Goal: Task Accomplishment & Management: Complete application form

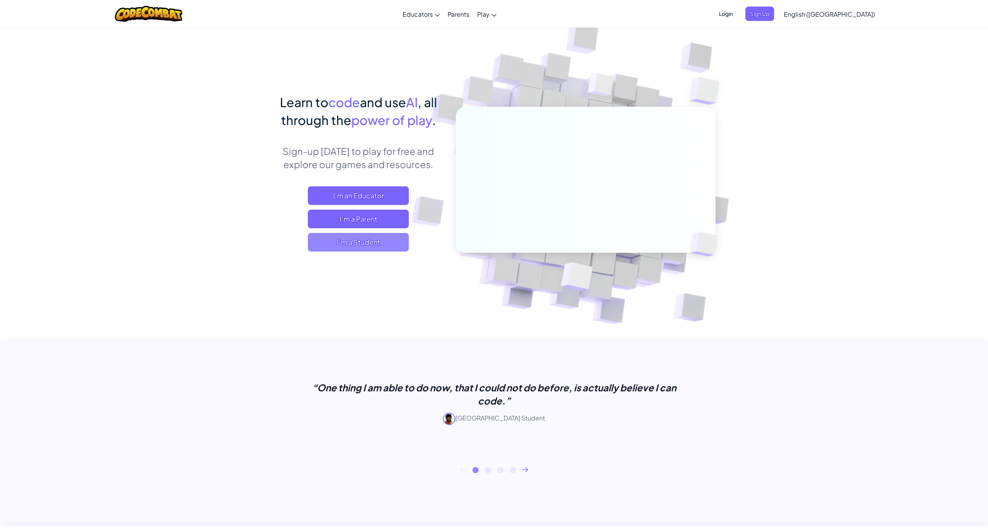
click at [386, 242] on span "I'm a Student" at bounding box center [358, 242] width 101 height 19
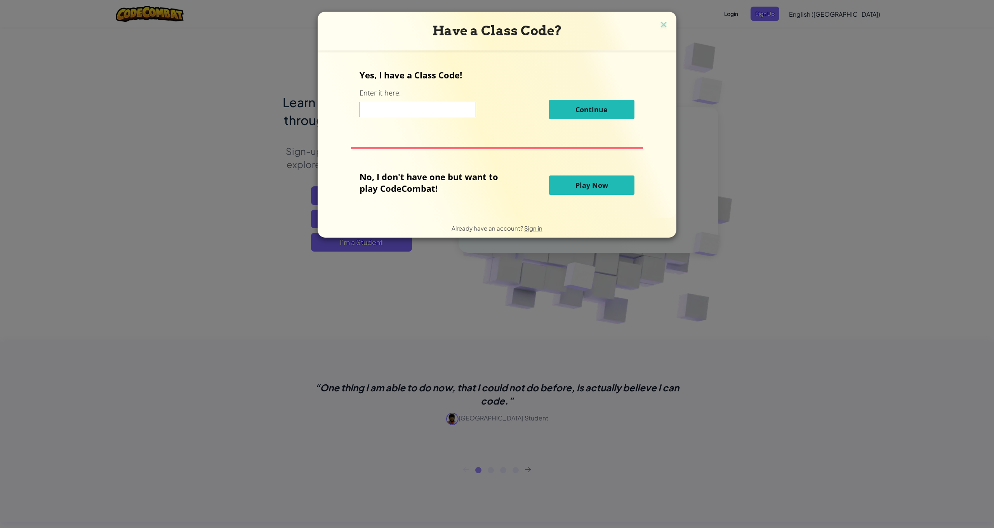
click at [441, 110] on input at bounding box center [418, 110] width 117 height 16
paste input "BabyRightFlag"
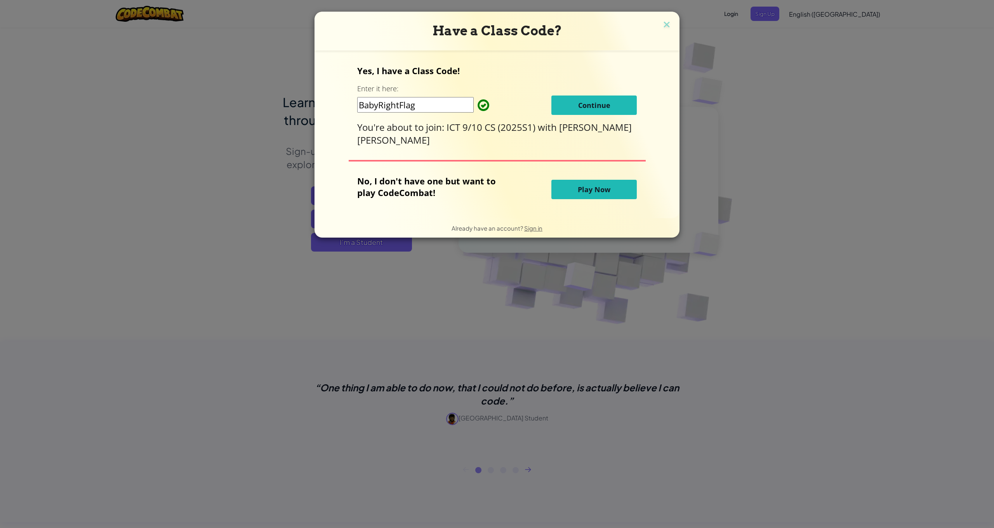
type input "BabyRightFlag"
click at [570, 103] on button "Continue" at bounding box center [594, 105] width 85 height 19
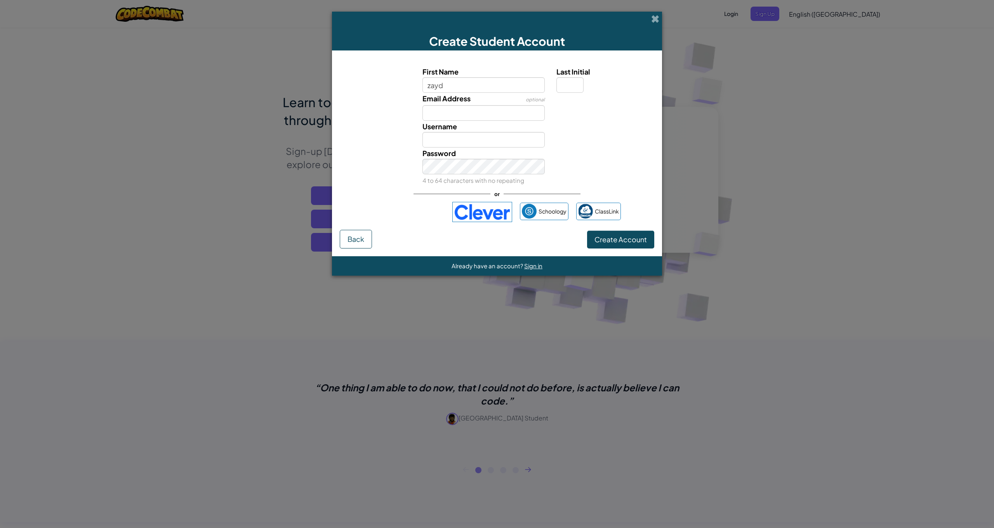
type input "zayd"
type input "Zayd"
click at [479, 112] on input "Email Address" at bounding box center [484, 113] width 123 height 16
type input "zaydchowdhury@icloud.com"
click at [621, 239] on button "Create Account" at bounding box center [620, 240] width 67 height 18
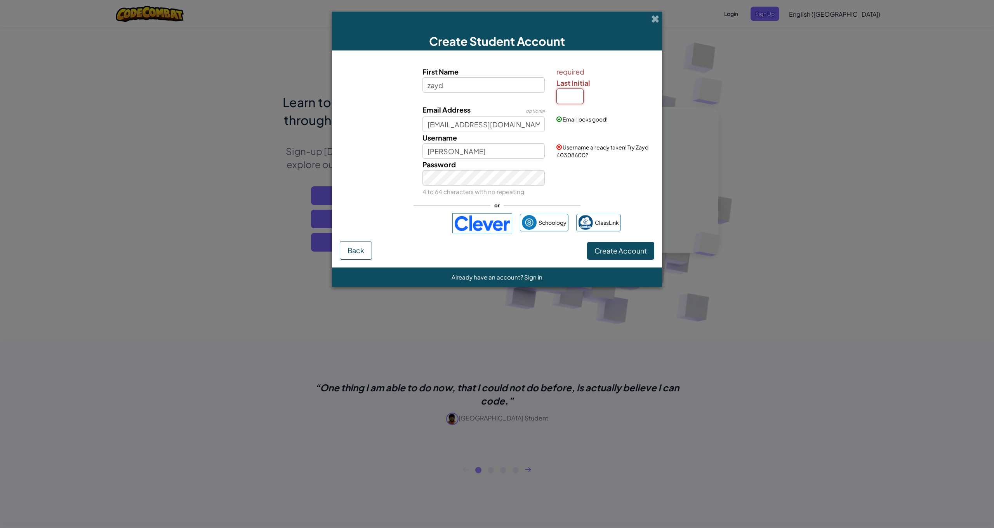
click at [573, 95] on input "Last Initial" at bounding box center [570, 97] width 27 height 16
type input "c"
type input "Zayd C"
click at [497, 87] on input "zayd" at bounding box center [484, 85] width 123 height 16
type input "zayd.c"
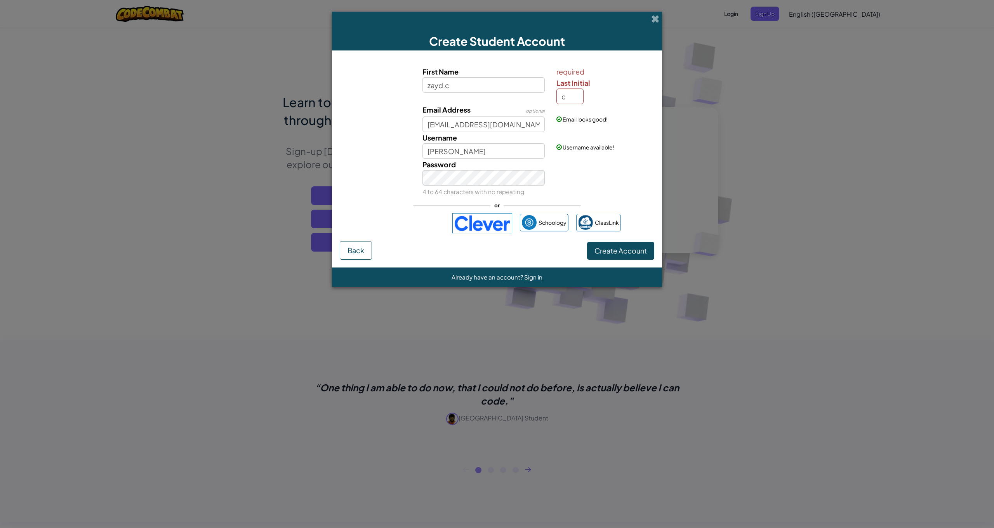
type input "[DOMAIN_NAME]"
click at [628, 256] on button "Create Account" at bounding box center [620, 251] width 67 height 18
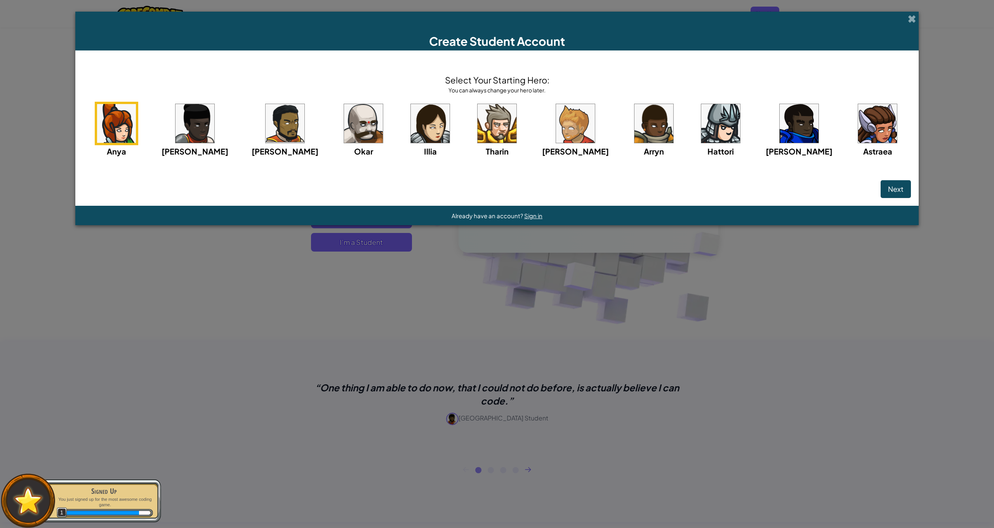
click at [305, 129] on img at bounding box center [285, 123] width 39 height 39
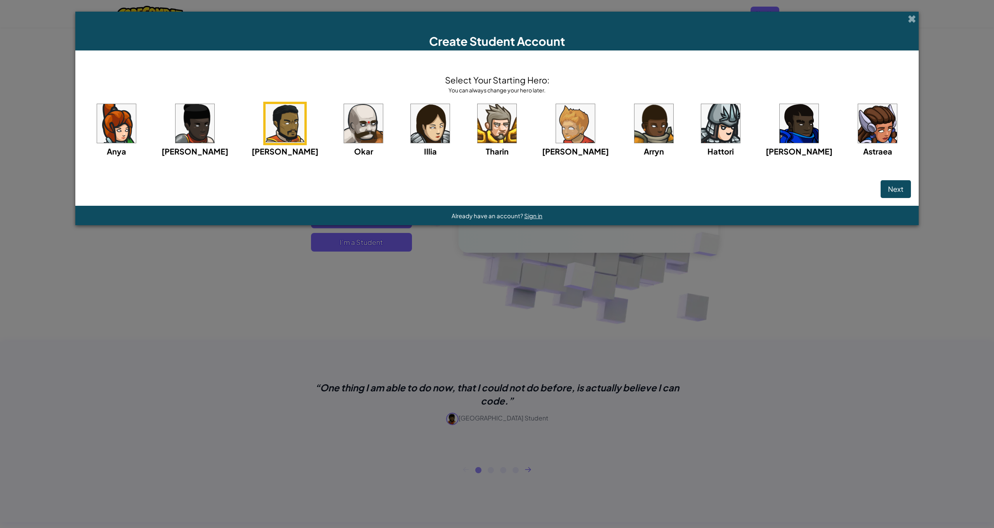
click at [888, 193] on span "Next" at bounding box center [896, 188] width 16 height 9
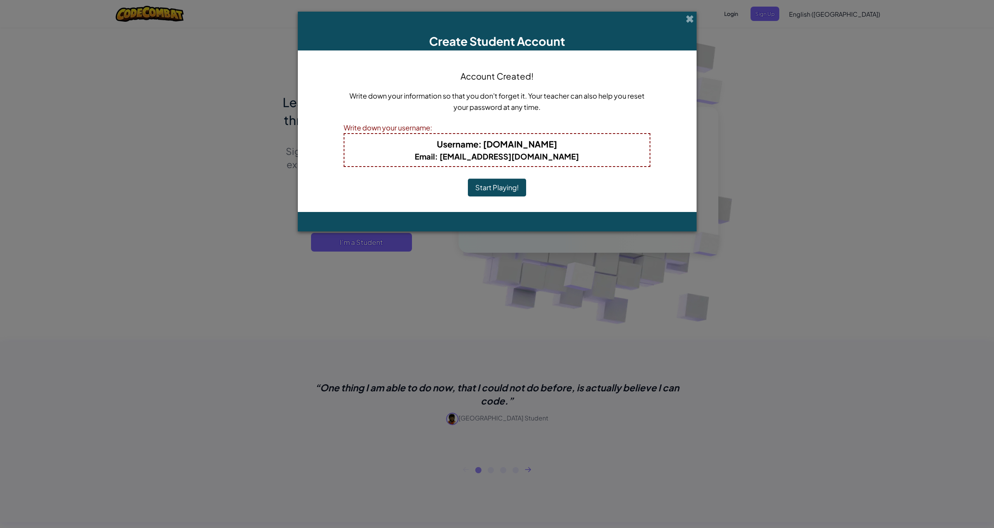
click at [500, 183] on button "Start Playing!" at bounding box center [497, 188] width 58 height 18
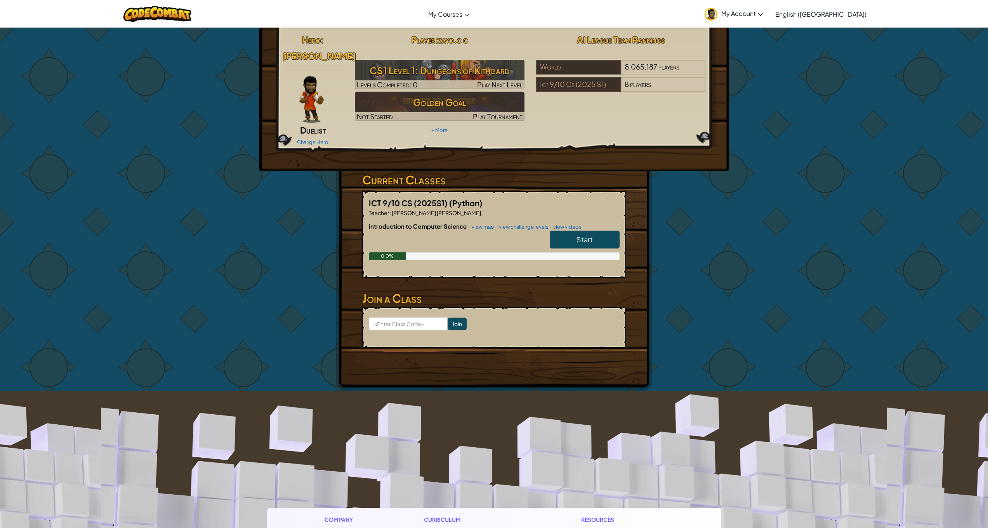
click at [614, 245] on link "Start" at bounding box center [585, 240] width 70 height 18
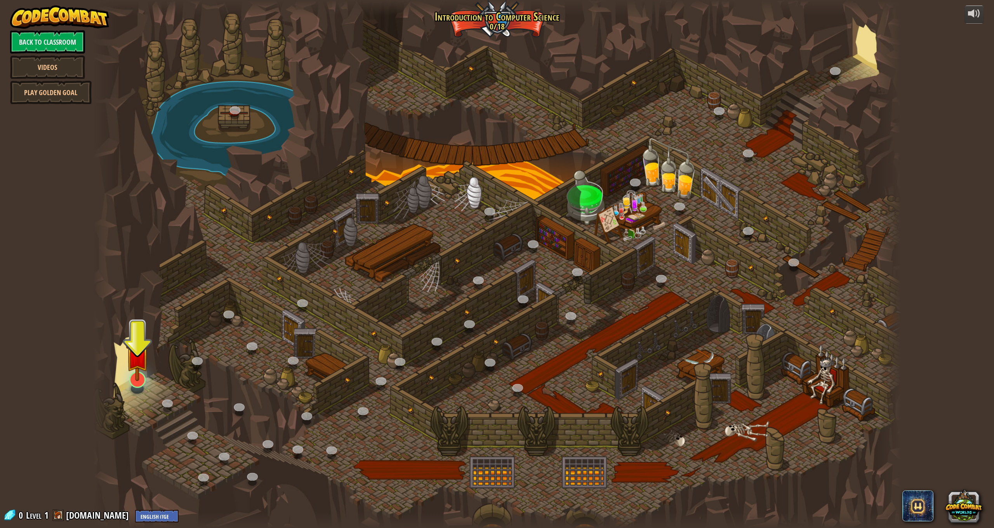
click at [144, 386] on div "25. Kithgard Gates (Locked) Escape the Kithgard dungeons, and don't let the gua…" at bounding box center [497, 264] width 808 height 528
click at [140, 385] on div at bounding box center [137, 380] width 16 height 16
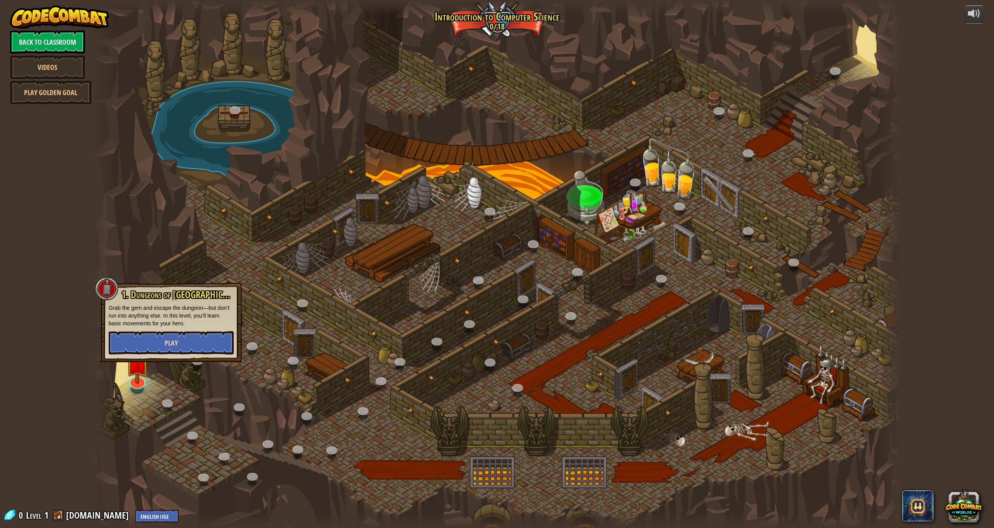
click at [142, 342] on button "Play" at bounding box center [171, 342] width 125 height 23
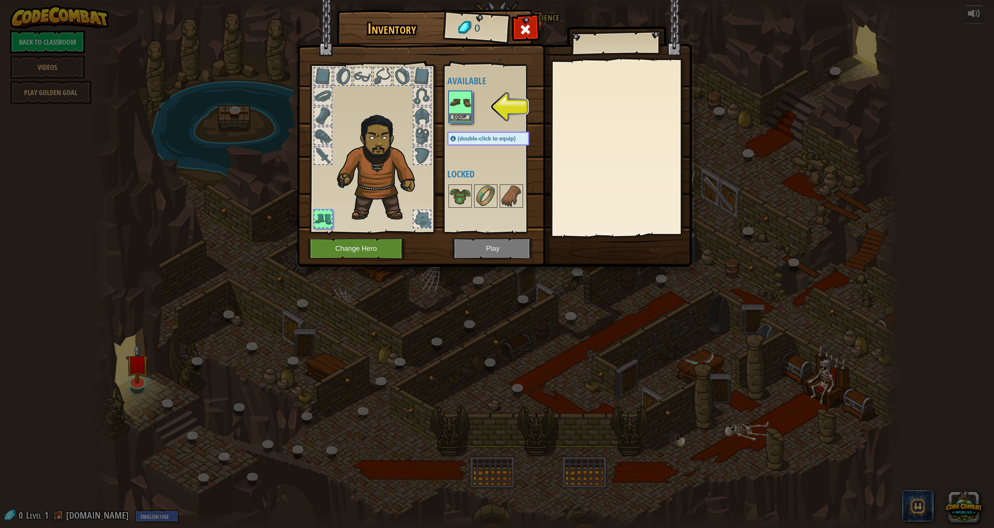
click at [456, 111] on img at bounding box center [460, 103] width 22 height 22
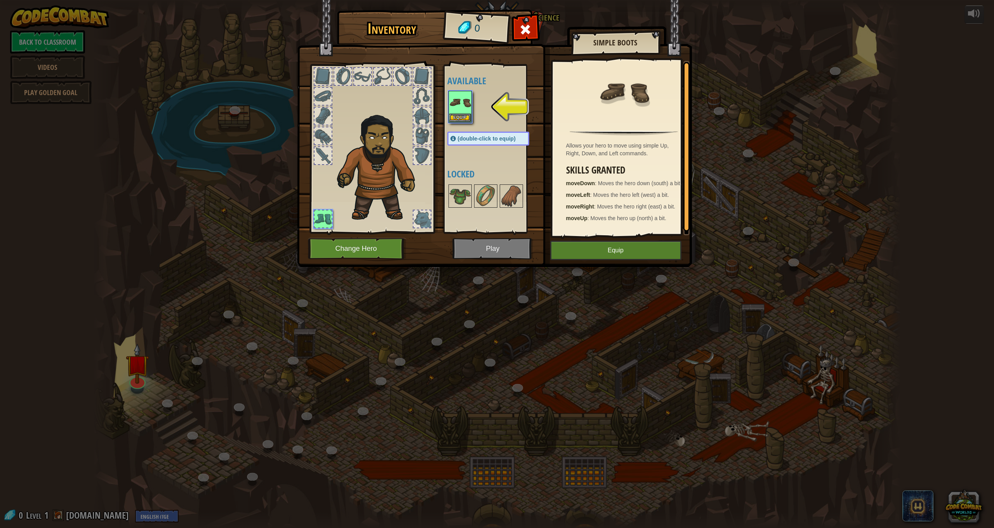
click at [621, 251] on button "Equip" at bounding box center [615, 250] width 131 height 19
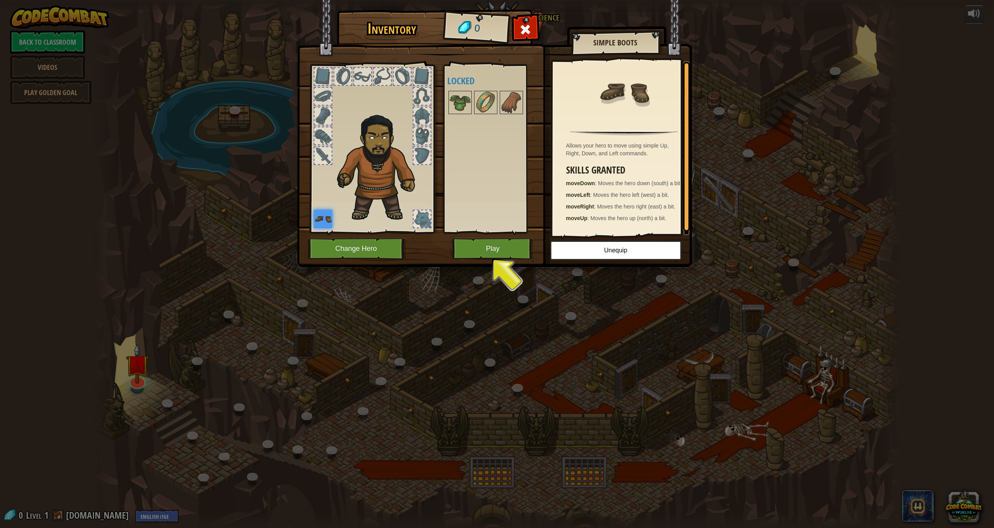
click at [512, 246] on button "Play" at bounding box center [492, 248] width 81 height 21
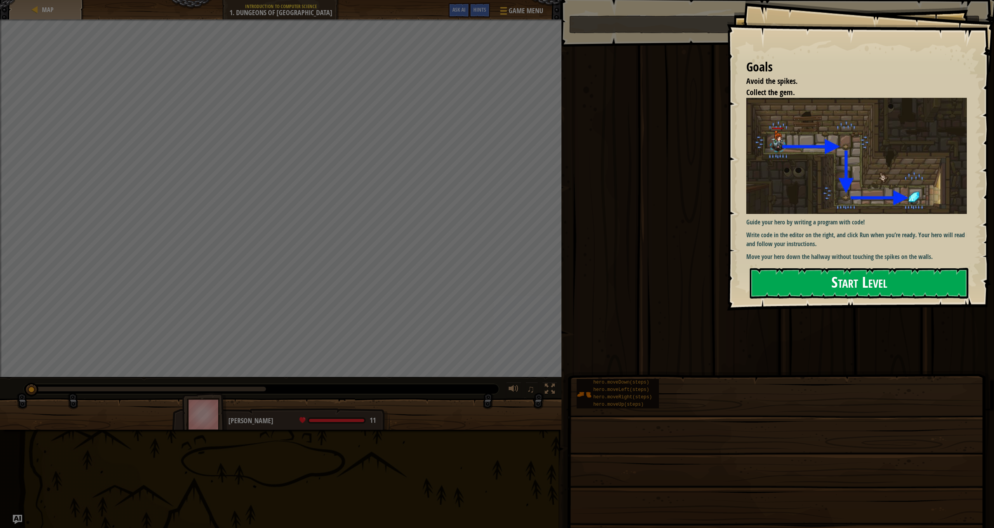
click at [759, 270] on button "Start Level" at bounding box center [859, 283] width 219 height 31
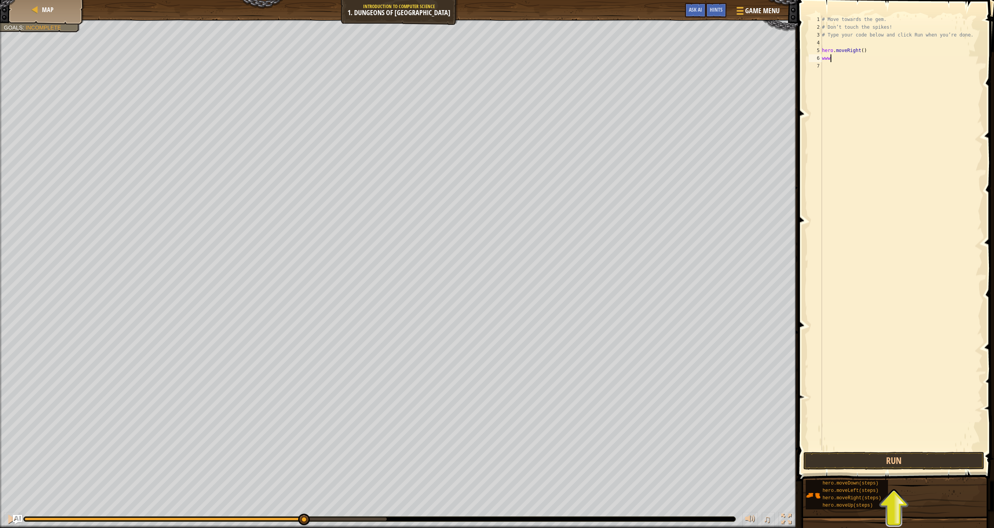
scroll to position [3, 0]
click at [903, 460] on button "Run" at bounding box center [894, 461] width 181 height 18
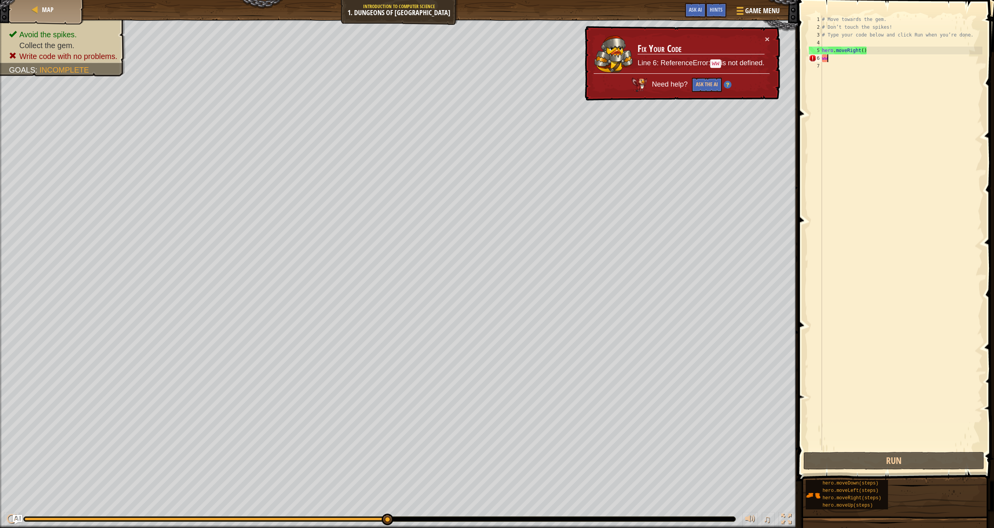
type textarea "w"
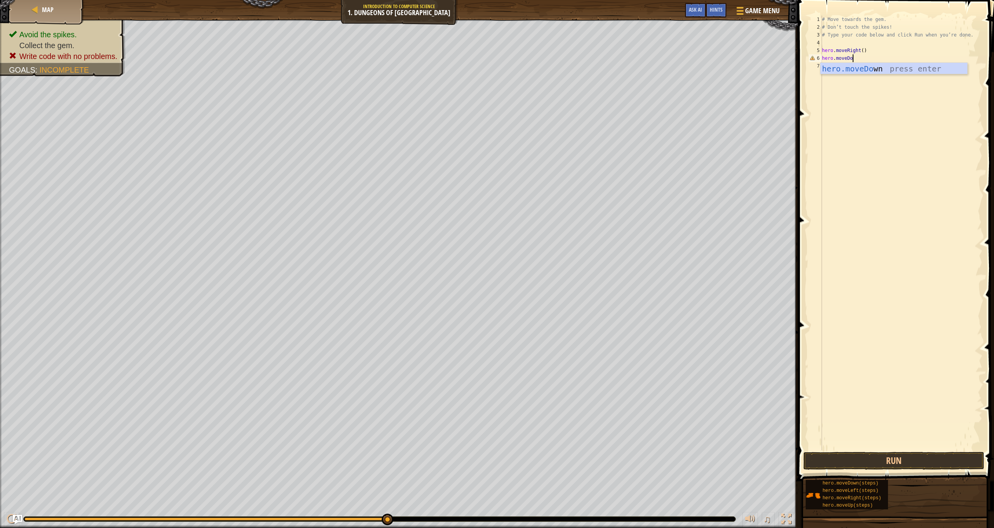
type textarea "hero.moveDown"
type textarea "hero.moveRight"
click at [841, 458] on button "Run" at bounding box center [894, 461] width 181 height 18
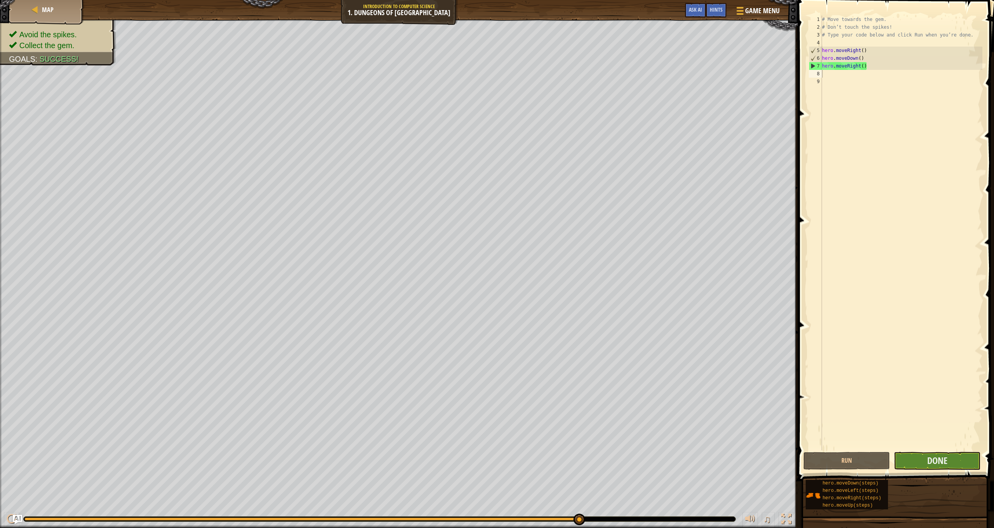
click at [949, 453] on button "Done" at bounding box center [937, 461] width 87 height 18
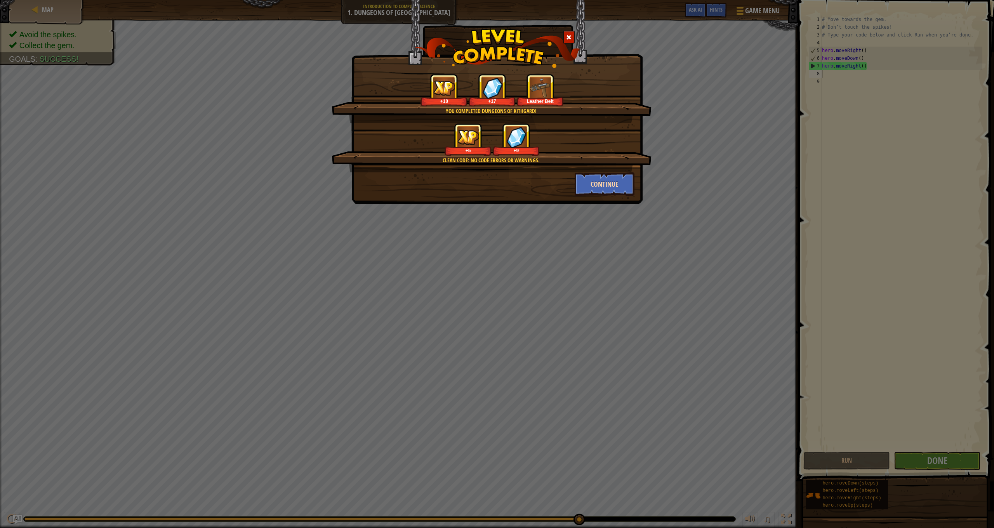
click at [618, 187] on button "Continue" at bounding box center [605, 183] width 60 height 23
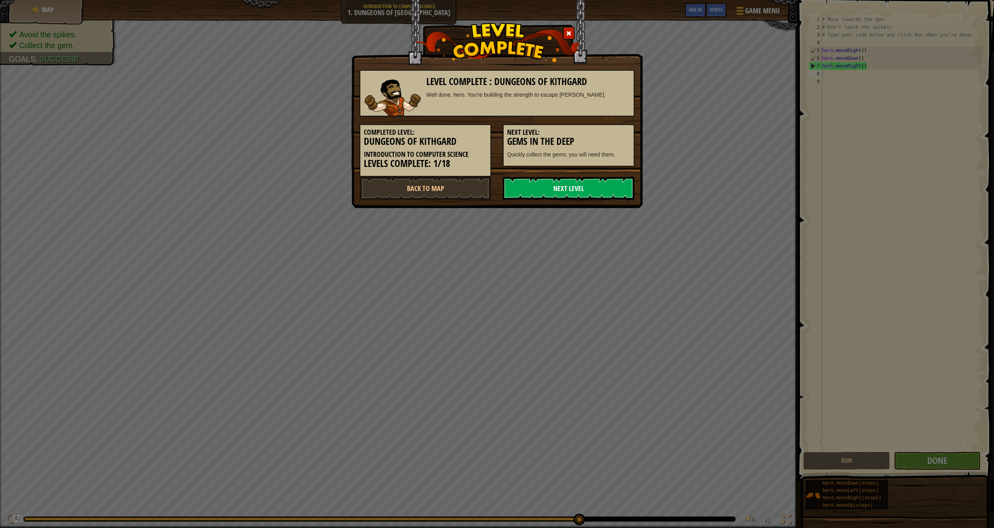
click at [576, 183] on link "Next Level" at bounding box center [569, 188] width 132 height 23
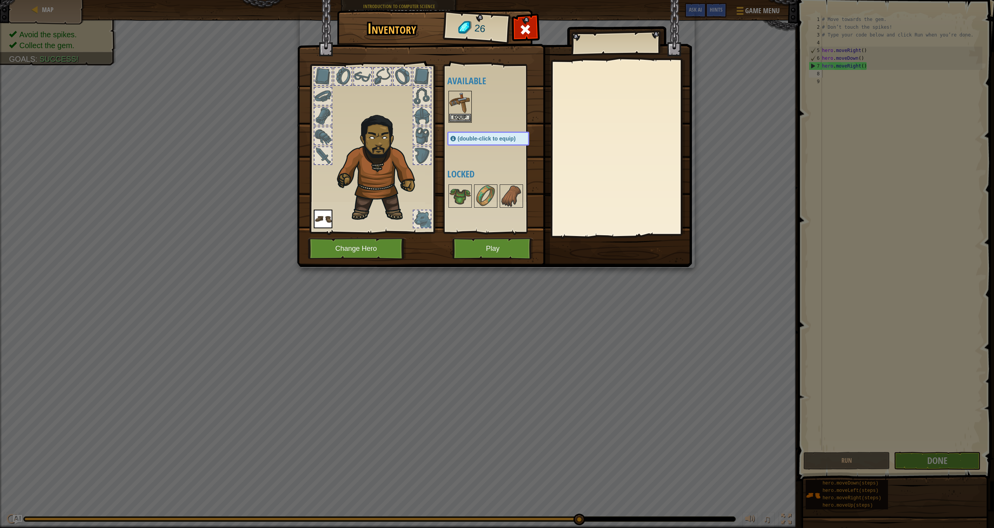
click at [494, 247] on button "Play" at bounding box center [492, 248] width 81 height 21
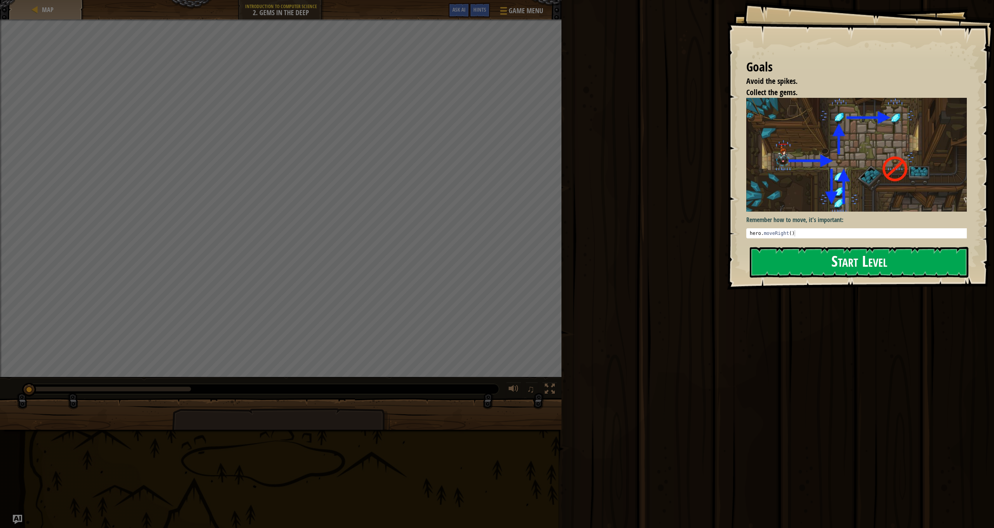
click at [792, 253] on button "Start Level" at bounding box center [859, 262] width 219 height 31
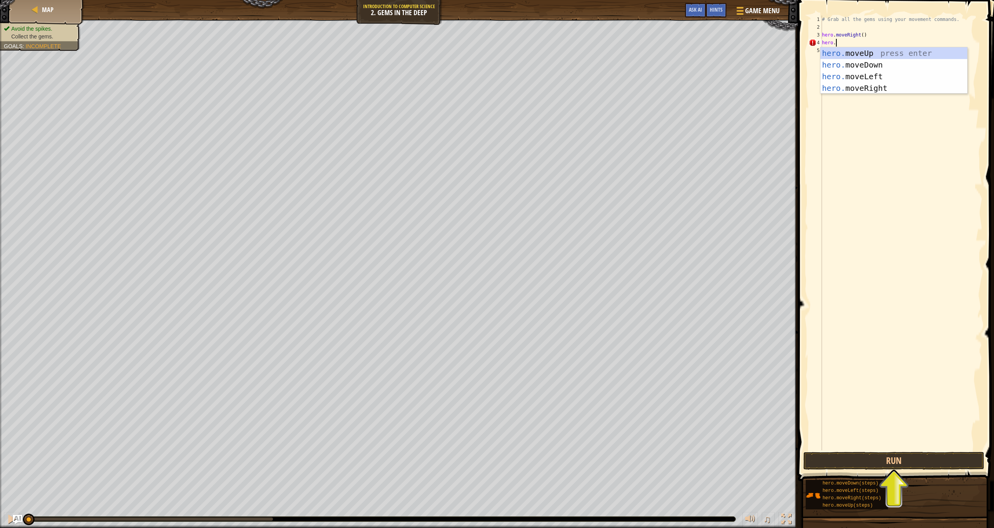
scroll to position [3, 1]
type textarea "hero.up"
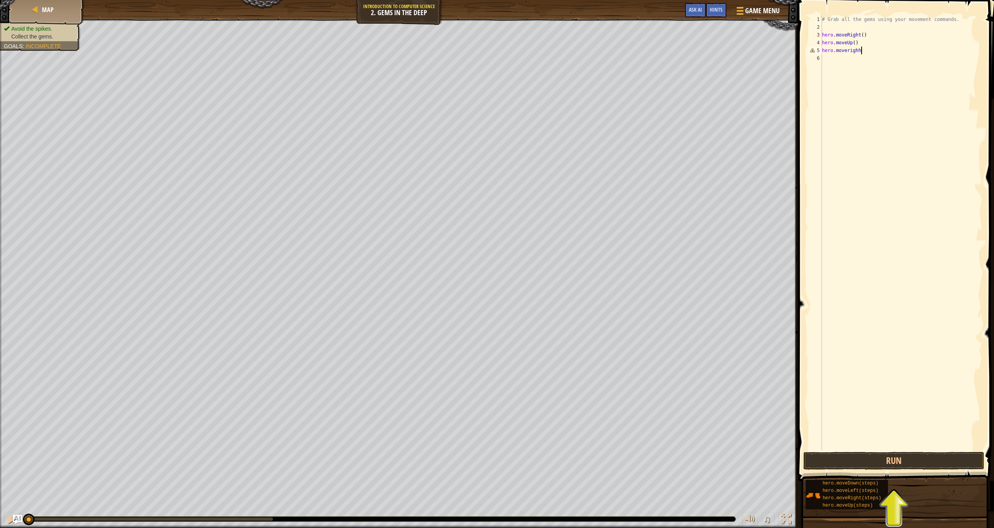
scroll to position [3, 3]
click at [850, 52] on div "# Grab all the gems using your movement commands. hero . moveRight ( ) hero . m…" at bounding box center [902, 241] width 162 height 451
click at [859, 50] on div "# Grab all the gems using your movement commands. hero . moveRight ( ) hero . m…" at bounding box center [902, 241] width 162 height 451
drag, startPoint x: 850, startPoint y: 52, endPoint x: 862, endPoint y: 52, distance: 12.1
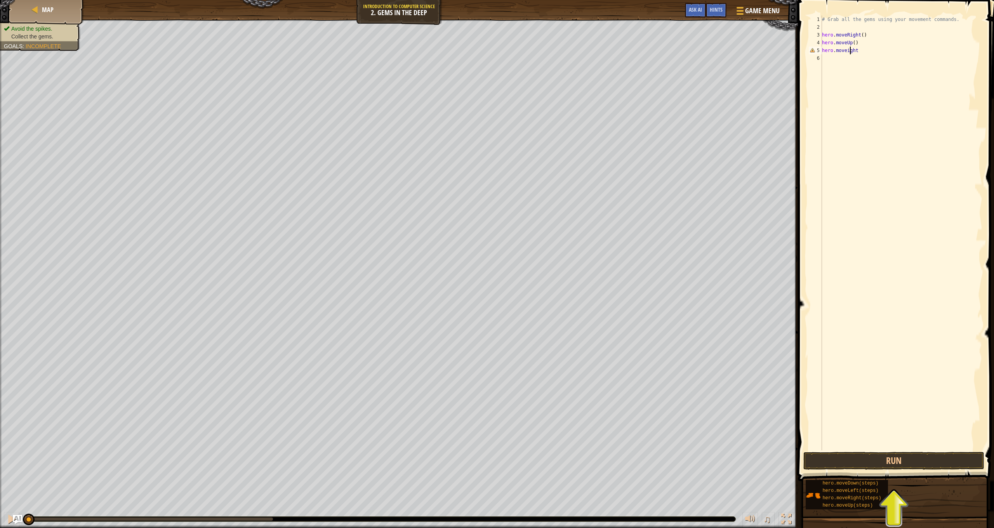
click at [850, 52] on div "# Grab all the gems using your movement commands. hero . moveRight ( ) hero . m…" at bounding box center [902, 241] width 162 height 451
click at [848, 52] on div "# Grab all the gems using your movement commands. hero . moveRight ( ) hero . m…" at bounding box center [902, 241] width 162 height 451
type textarea "hero.moveRight()"
click at [824, 58] on div "# Grab all the gems using your movement commands. hero . moveRight ( ) hero . m…" at bounding box center [902, 241] width 162 height 451
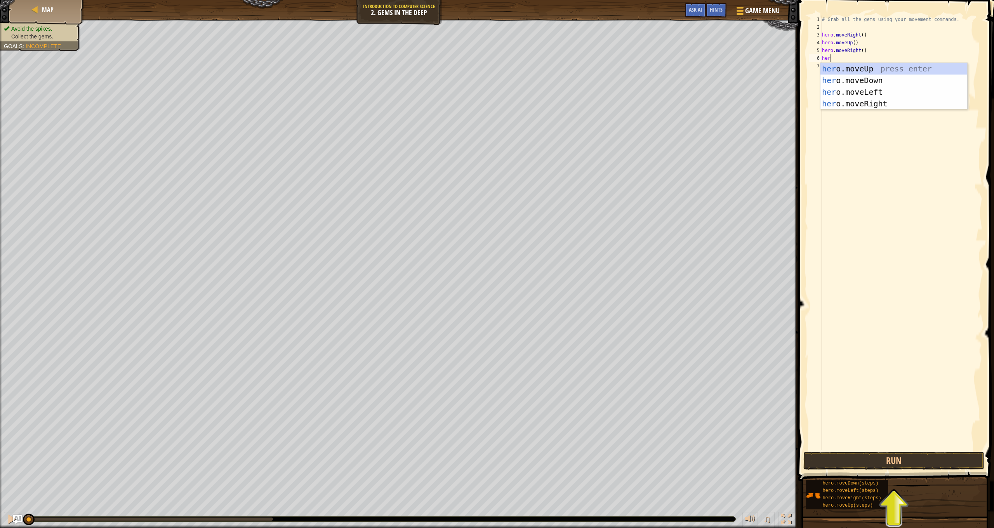
scroll to position [3, 0]
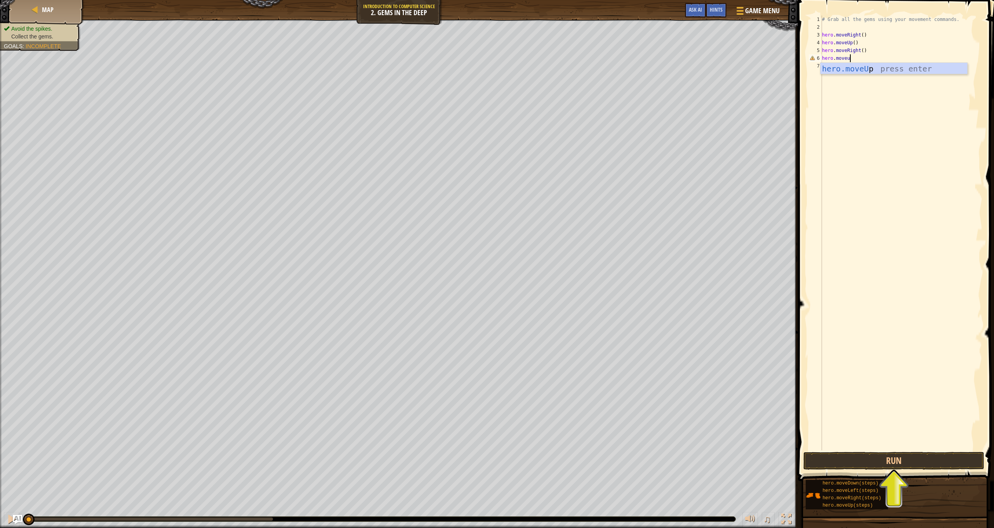
type textarea "hero.moveup"
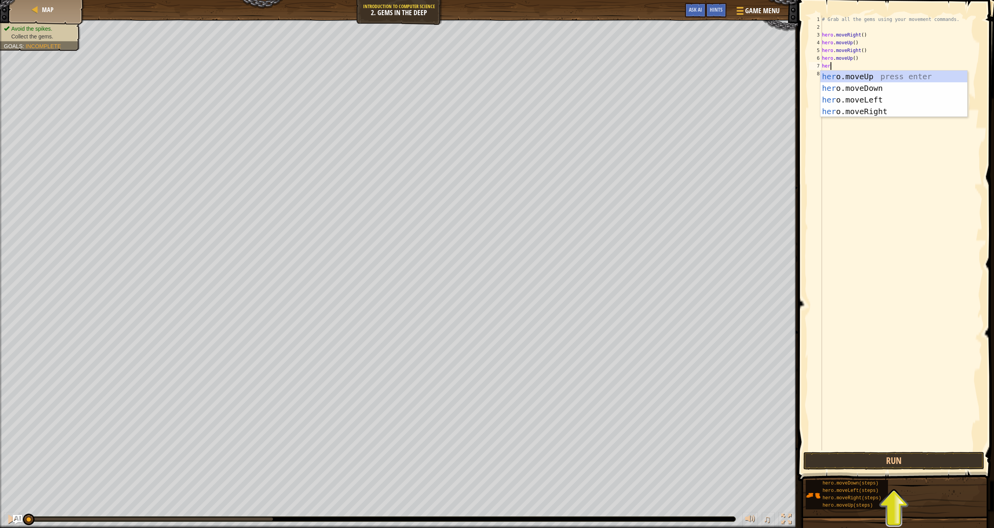
type textarea "hero"
click at [851, 74] on div "hero .moveUp press enter hero .moveDown press enter hero .moveLeft press enter …" at bounding box center [894, 106] width 147 height 70
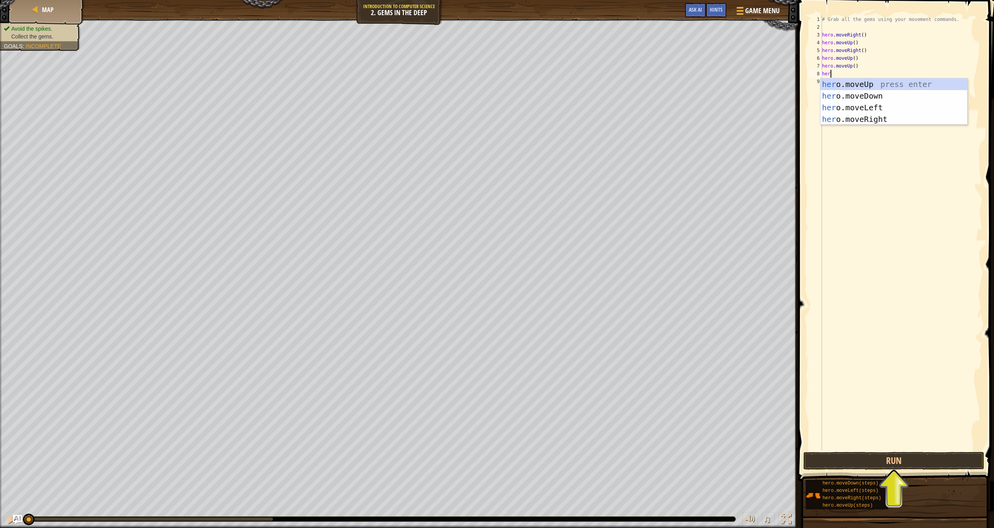
type textarea "hero"
click at [889, 123] on div "hero .moveUp press enter hero .moveDown press enter hero .moveLeft press enter …" at bounding box center [894, 113] width 147 height 70
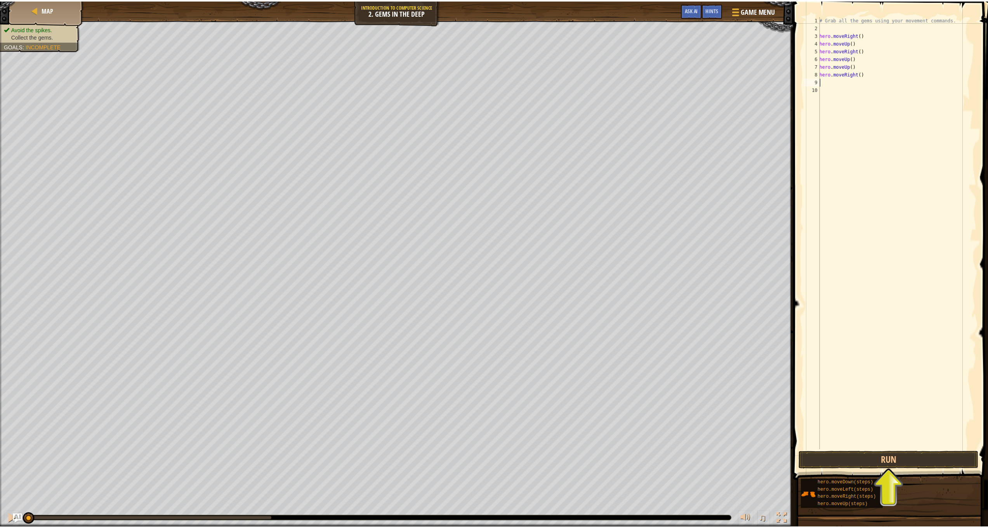
scroll to position [3, 0]
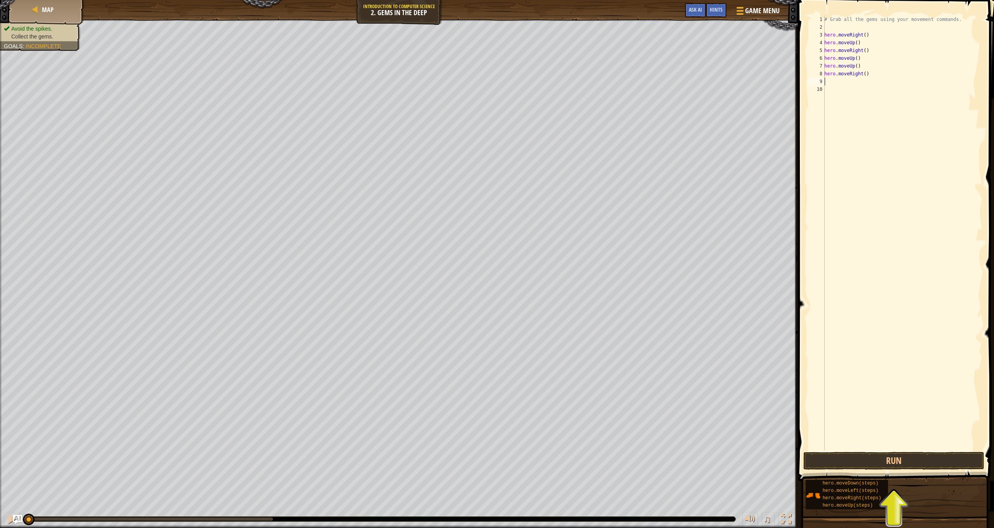
type textarea "h"
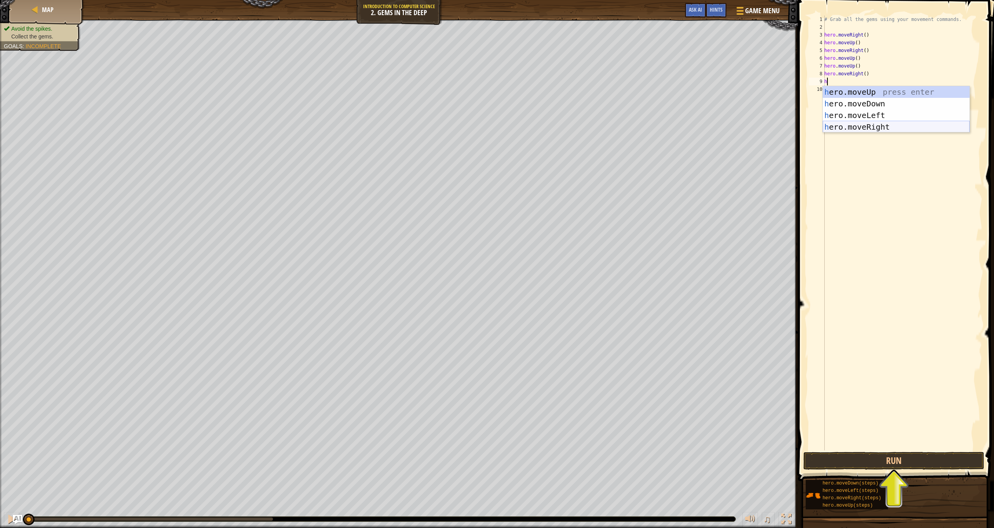
click at [901, 128] on div "h ero.moveUp press enter h ero.moveDown press enter h ero.moveLeft press enter …" at bounding box center [896, 121] width 147 height 70
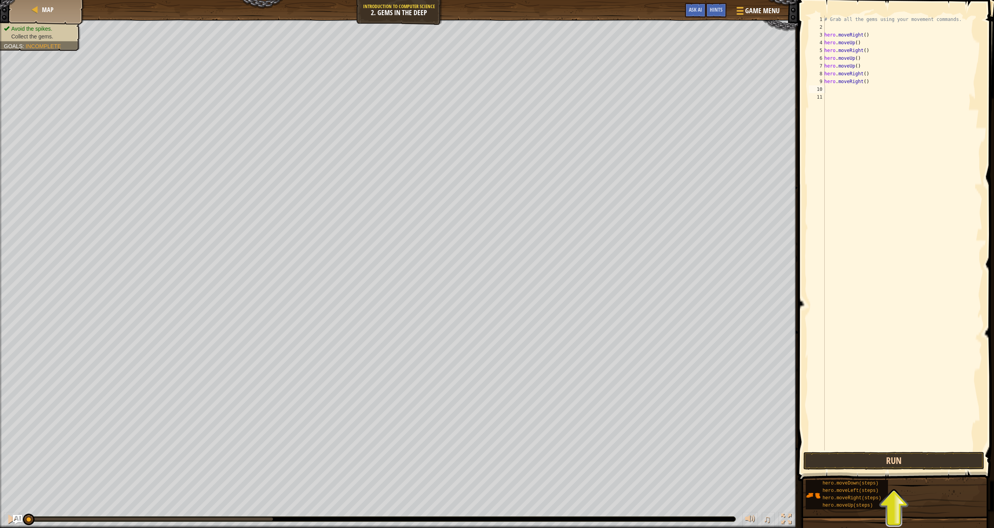
click at [945, 468] on button "Run" at bounding box center [894, 461] width 181 height 18
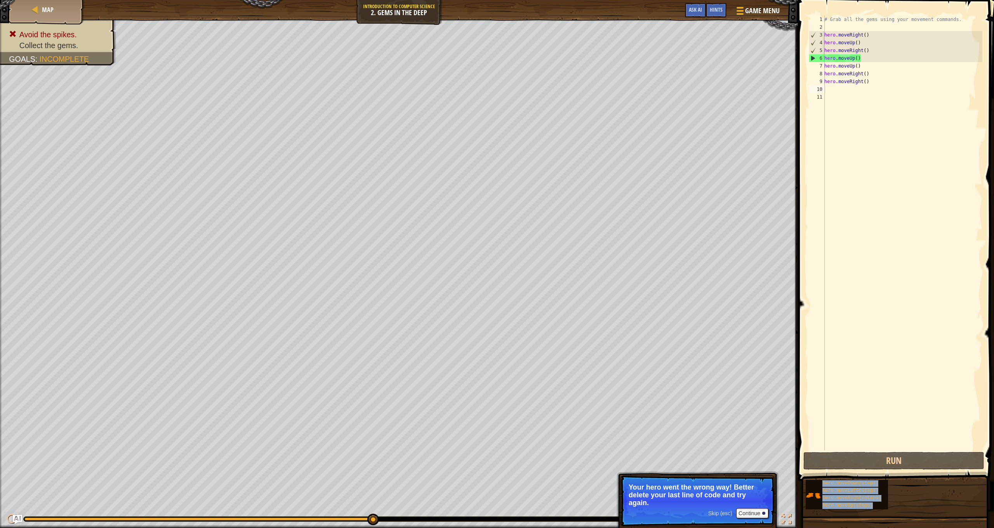
click at [708, 442] on div "Map Introduction to Computer Science 2. Gems in the Deep Game Menu Done Hints A…" at bounding box center [497, 264] width 994 height 528
click at [757, 11] on span "Game Menu" at bounding box center [763, 10] width 36 height 10
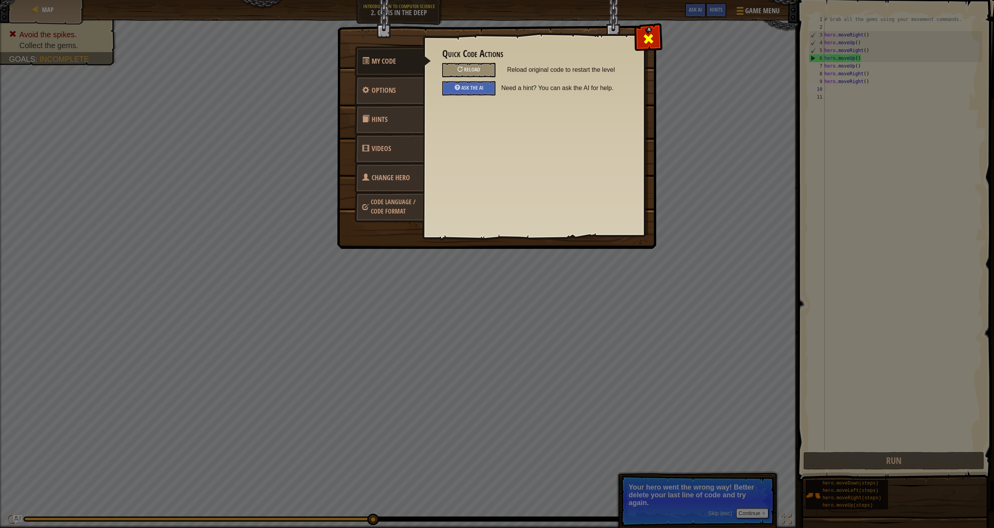
click at [644, 37] on span at bounding box center [648, 39] width 12 height 12
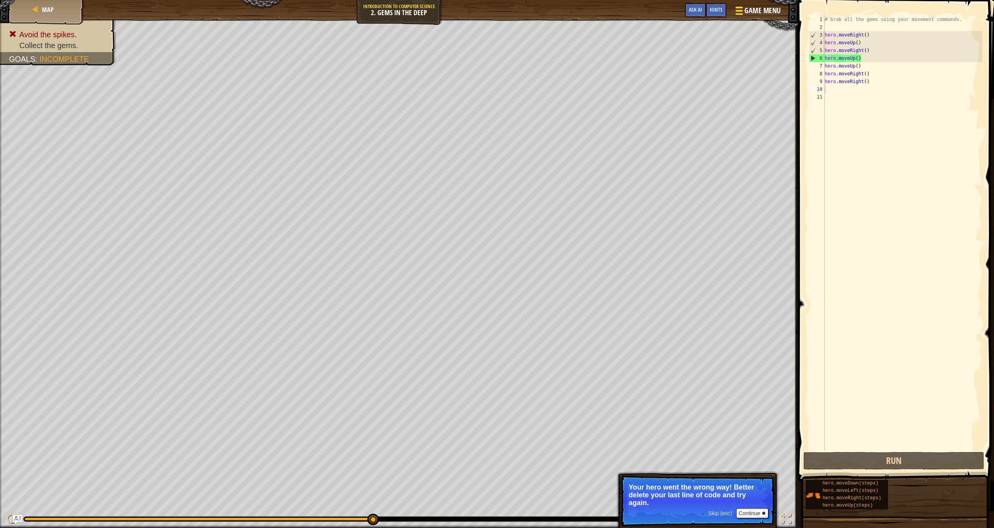
click at [738, 9] on div at bounding box center [739, 10] width 10 height 11
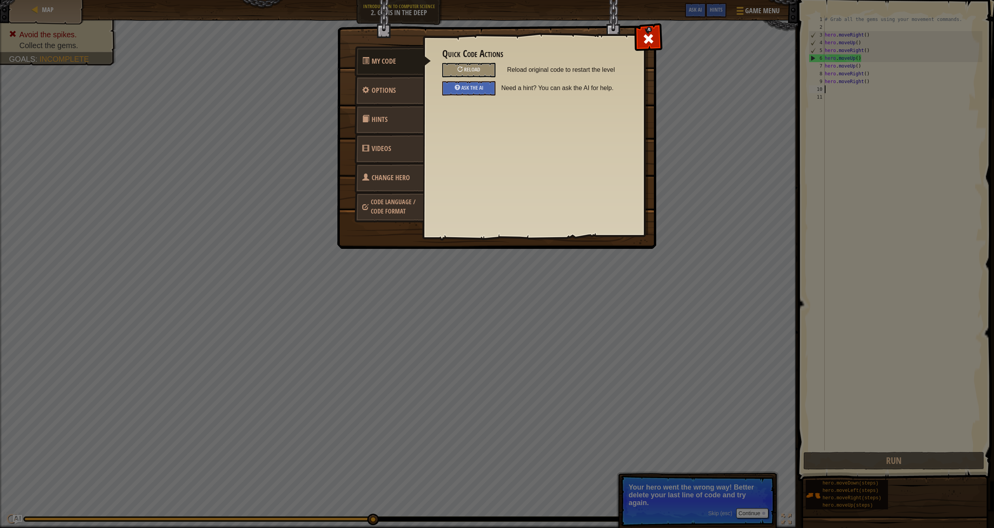
click at [383, 91] on span "Options" at bounding box center [384, 90] width 24 height 10
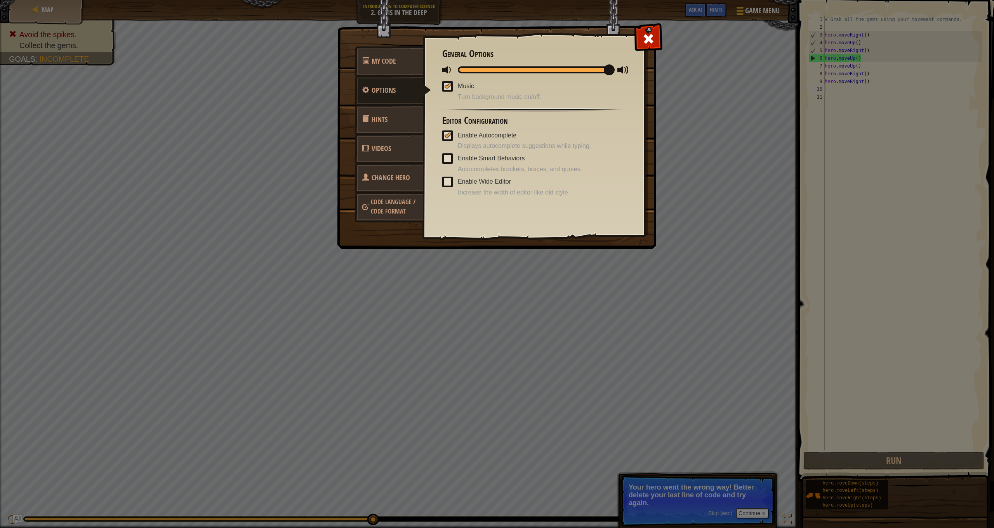
click at [383, 150] on span "Videos" at bounding box center [381, 149] width 19 height 10
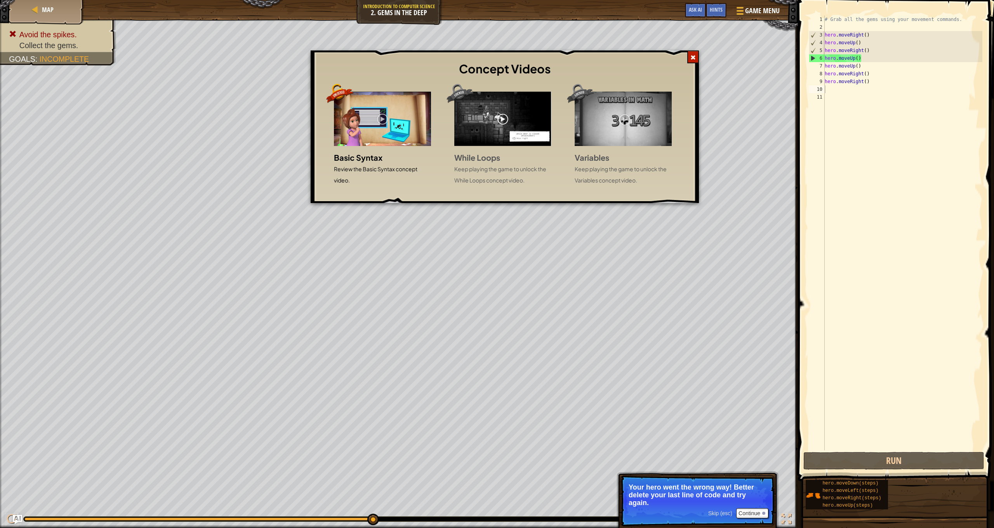
click at [698, 54] on div at bounding box center [693, 56] width 12 height 13
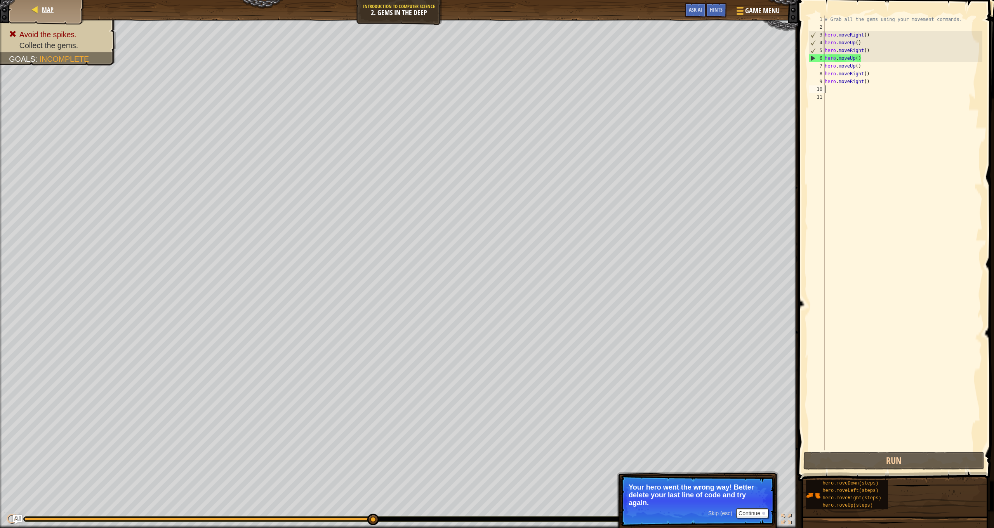
click at [48, 9] on span "Map" at bounding box center [48, 9] width 12 height 9
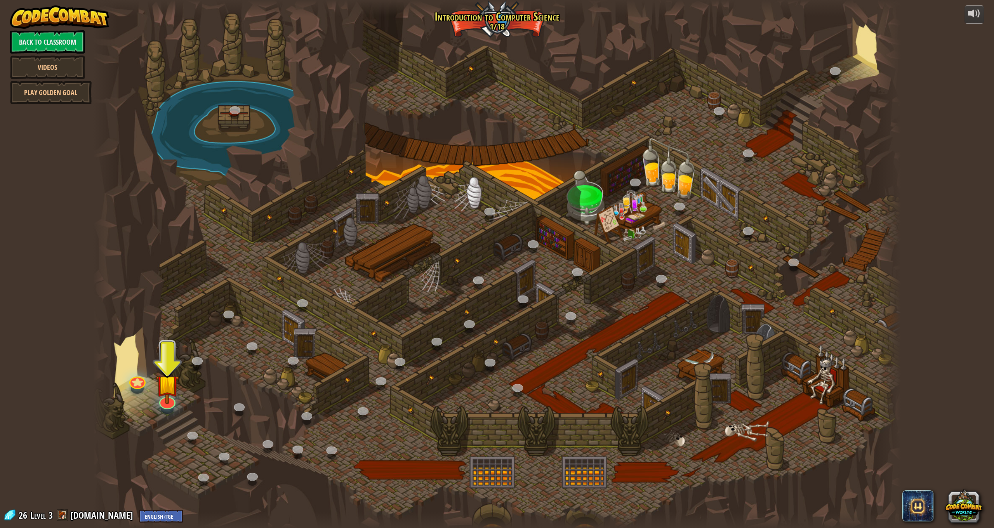
click at [636, 214] on div at bounding box center [497, 264] width 808 height 528
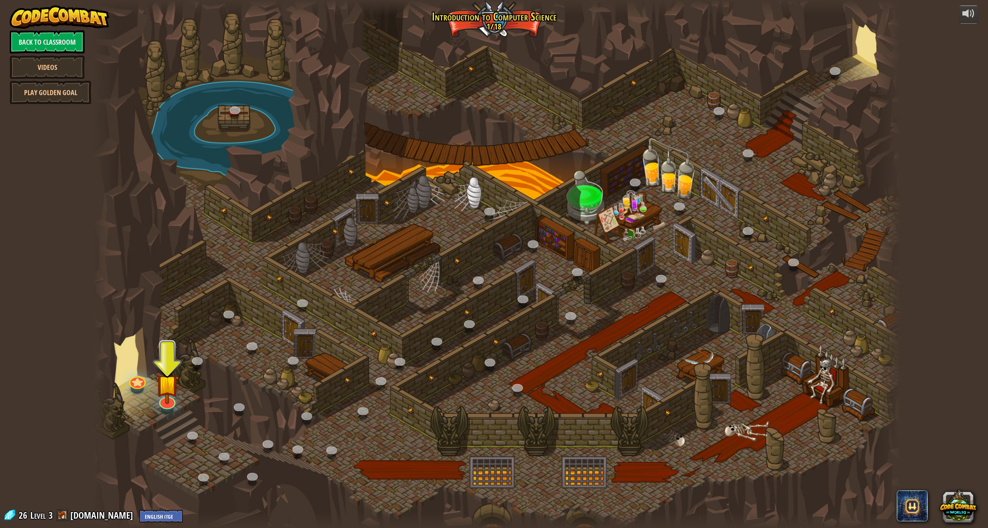
click at [645, 216] on div at bounding box center [497, 264] width 808 height 528
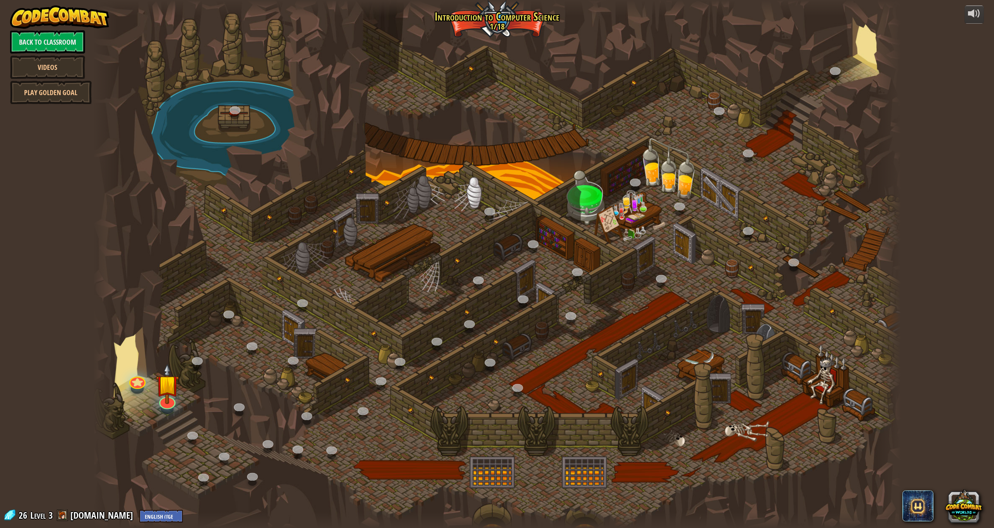
click at [646, 220] on div at bounding box center [497, 264] width 808 height 528
click at [646, 221] on div at bounding box center [497, 264] width 808 height 528
click at [645, 221] on div at bounding box center [497, 264] width 808 height 528
click at [644, 221] on div at bounding box center [497, 264] width 808 height 528
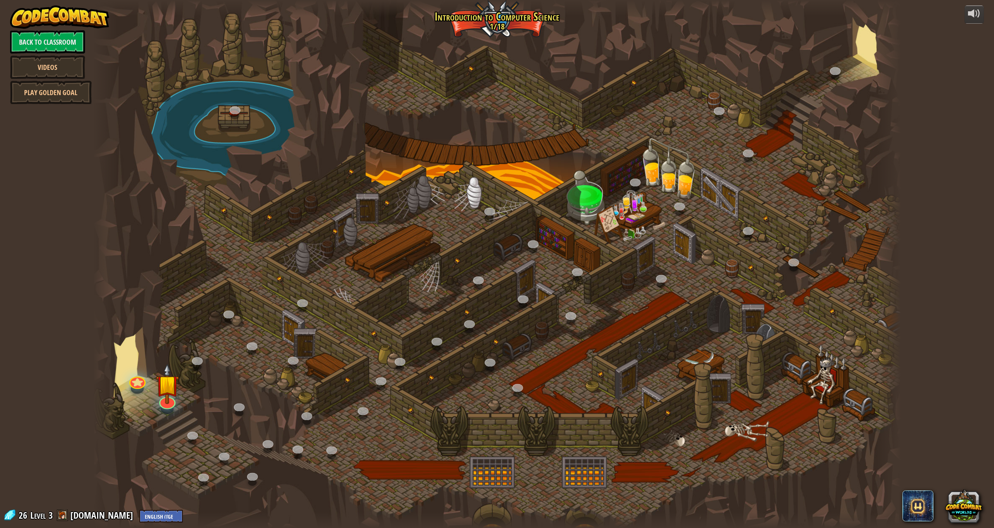
click at [644, 219] on div at bounding box center [497, 264] width 808 height 528
click at [643, 219] on div at bounding box center [497, 264] width 808 height 528
click at [36, 40] on link "Back to Classroom" at bounding box center [47, 41] width 75 height 23
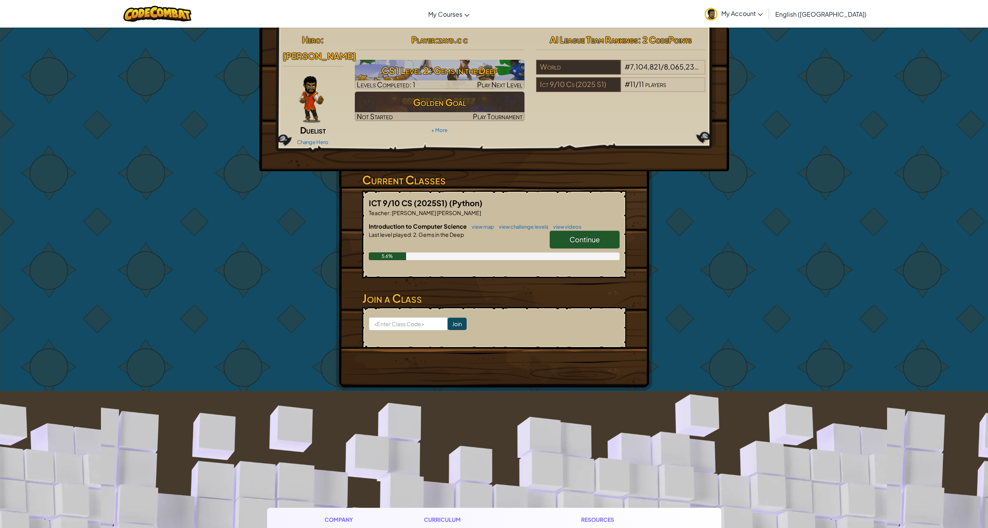
click at [763, 12] on span "My Account" at bounding box center [743, 13] width 42 height 8
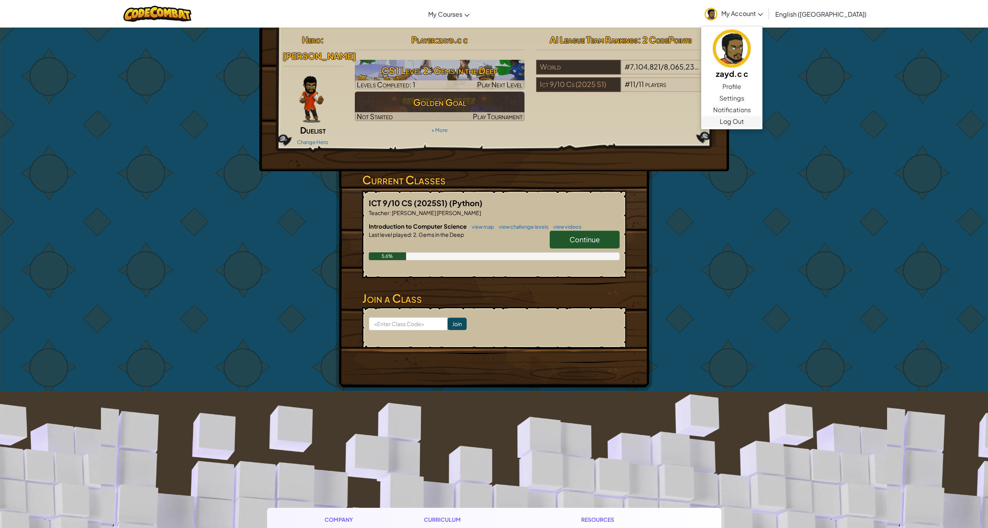
click at [763, 123] on link "Log Out" at bounding box center [731, 122] width 61 height 12
